Goal: Browse casually

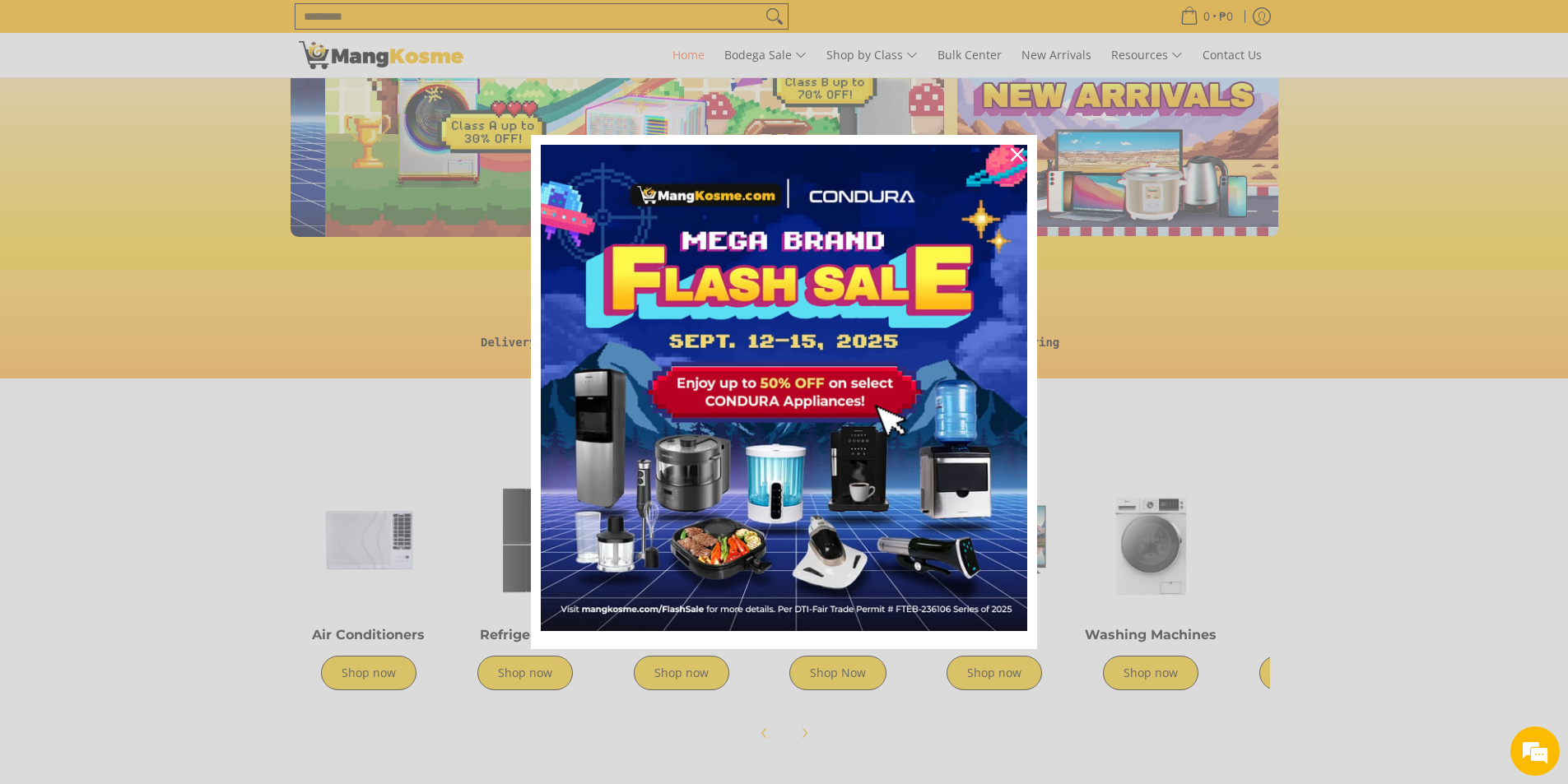
scroll to position [0, 655]
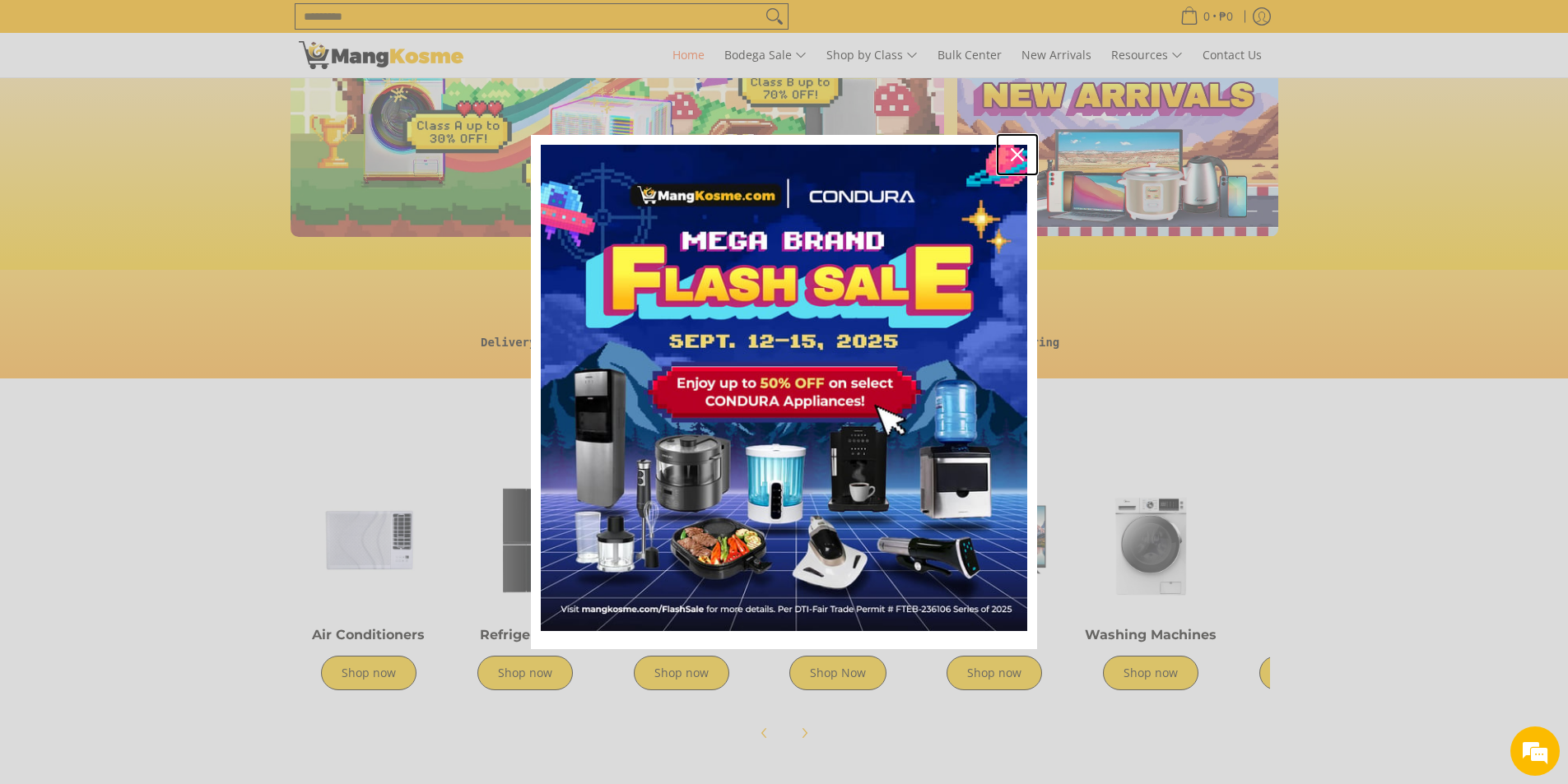
click at [1012, 147] on div "Close" at bounding box center [1017, 154] width 26 height 26
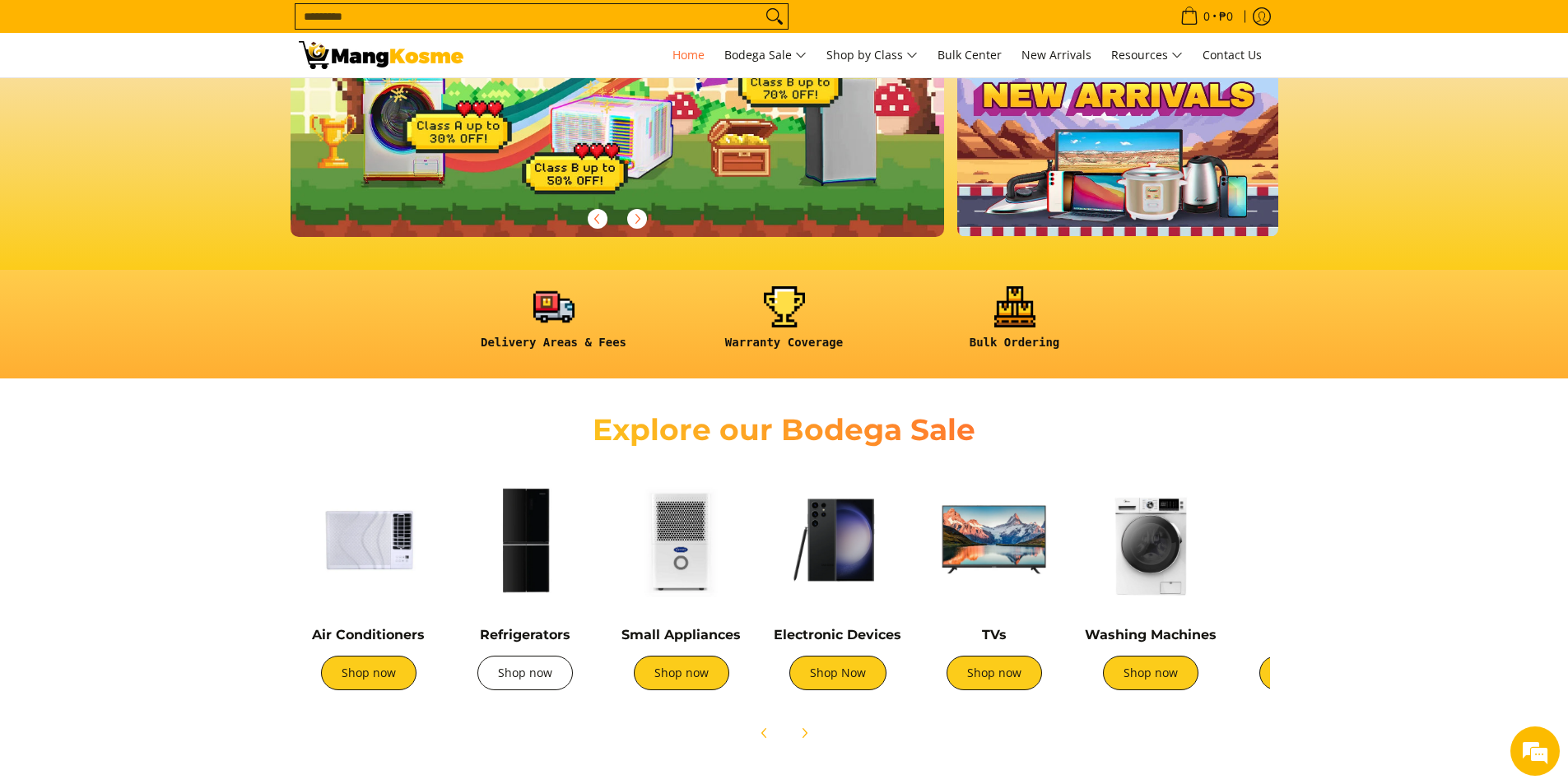
click at [525, 684] on link "Shop now" at bounding box center [525, 673] width 96 height 34
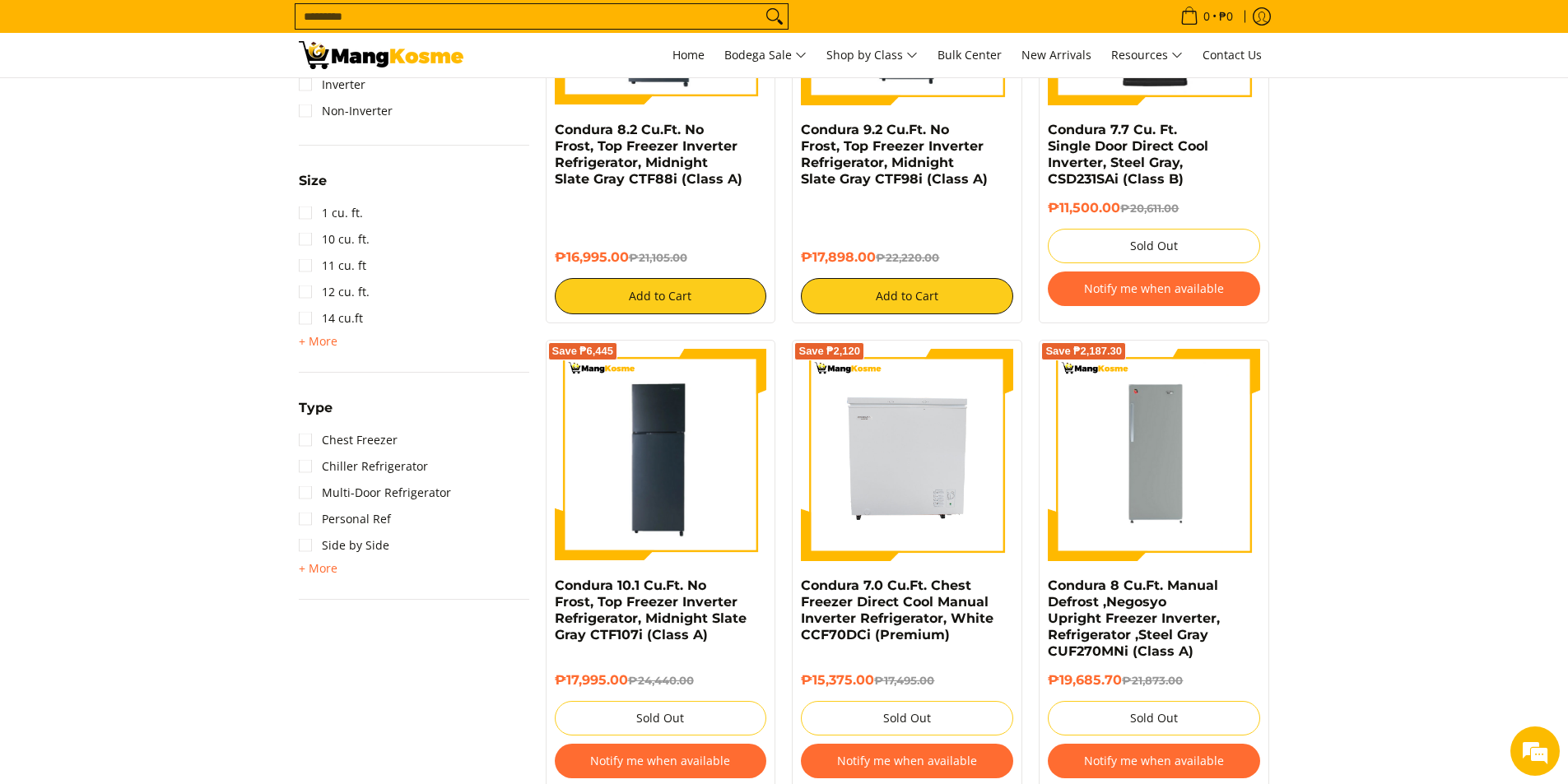
scroll to position [905, 0]
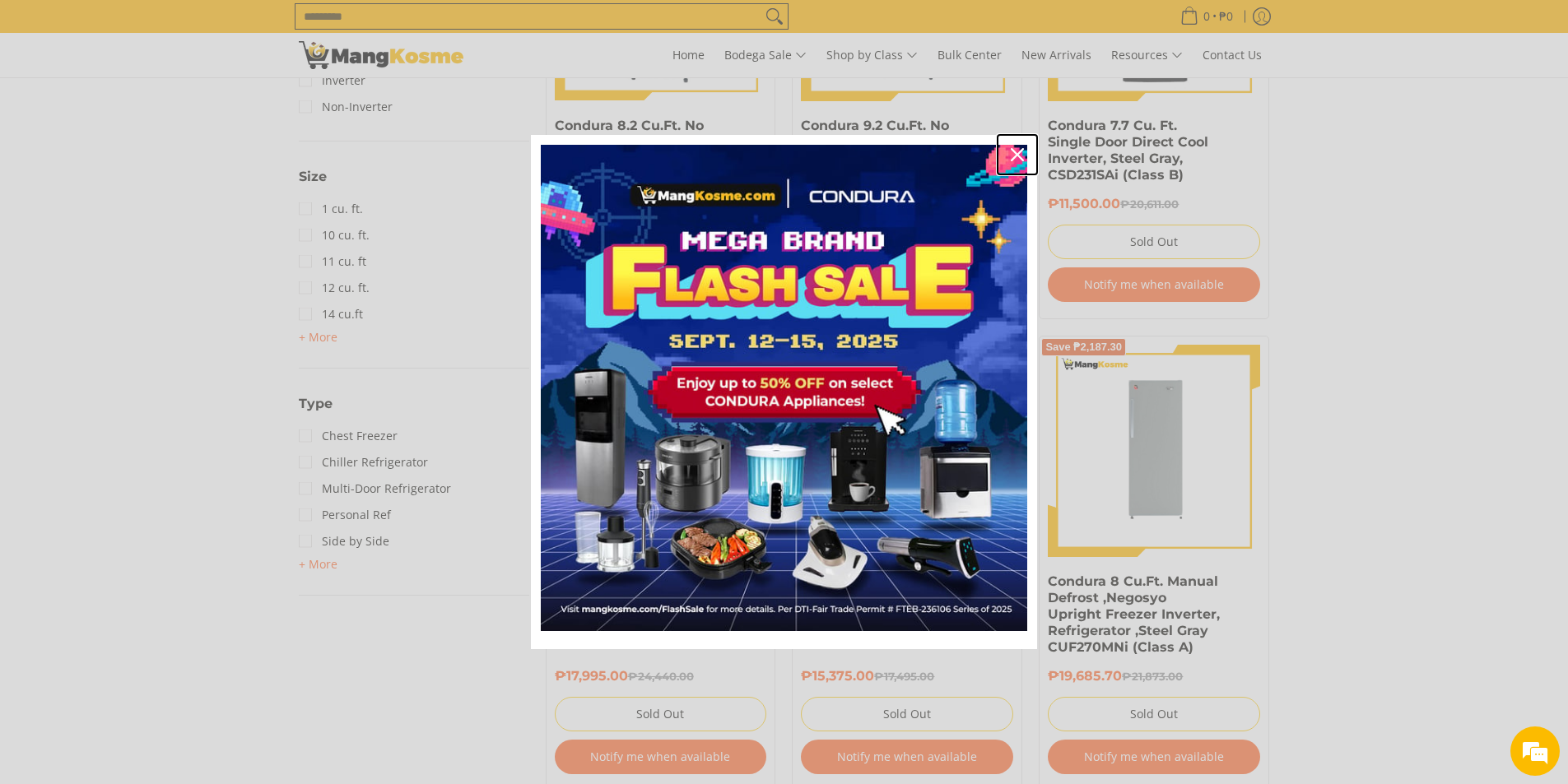
click at [1015, 153] on icon "close icon" at bounding box center [1017, 155] width 13 height 13
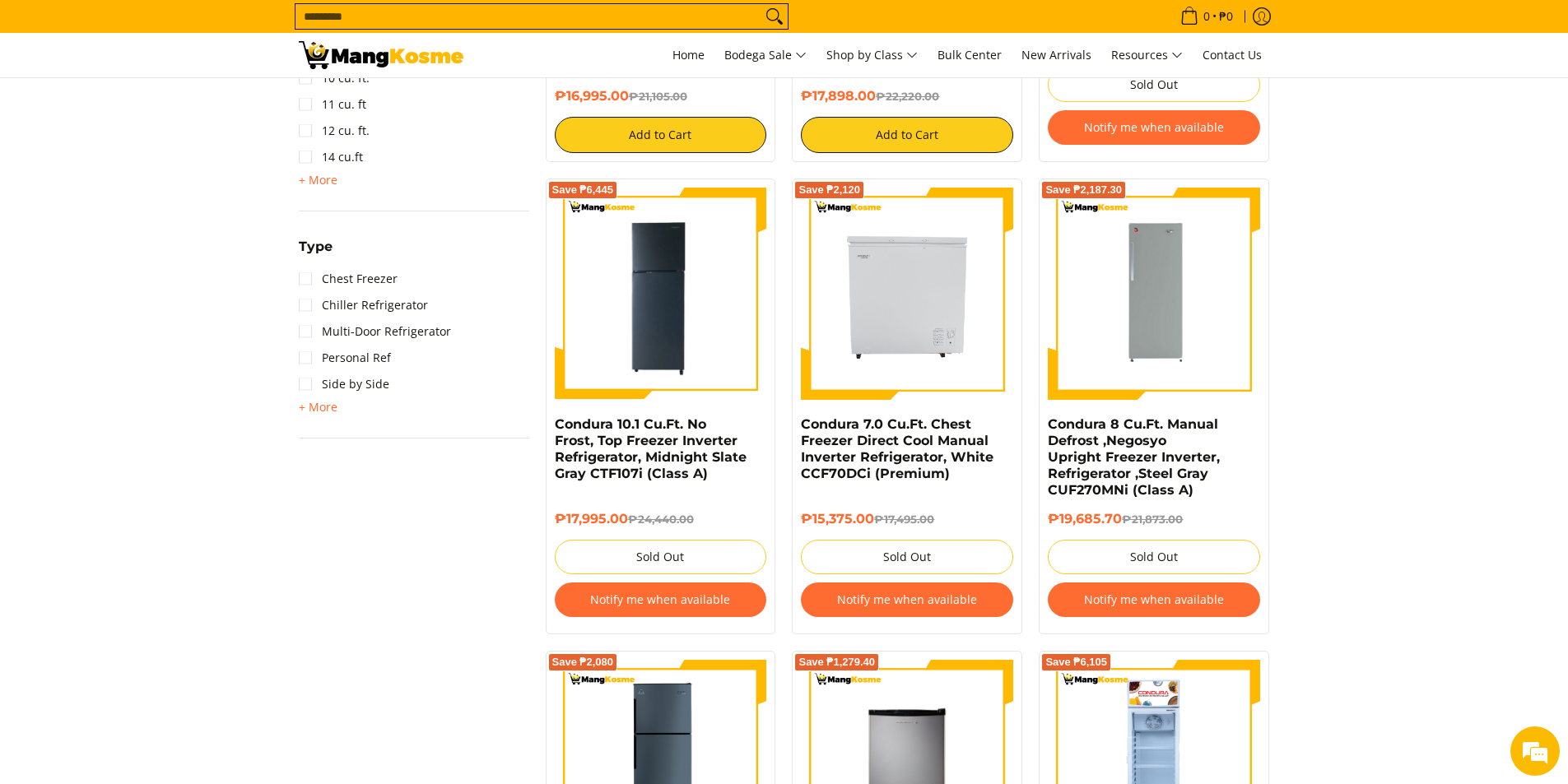
scroll to position [823, 0]
